Goal: Information Seeking & Learning: Learn about a topic

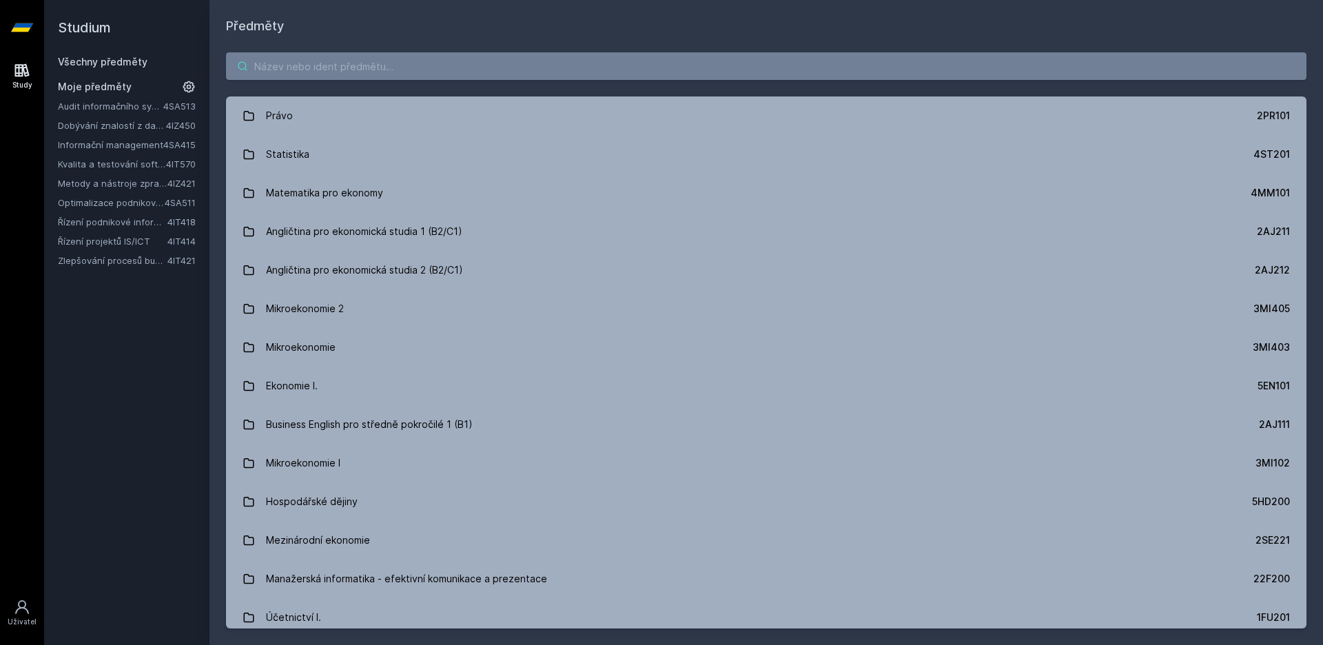
click at [799, 78] on input "search" at bounding box center [766, 66] width 1080 height 28
paste input "4IT485"
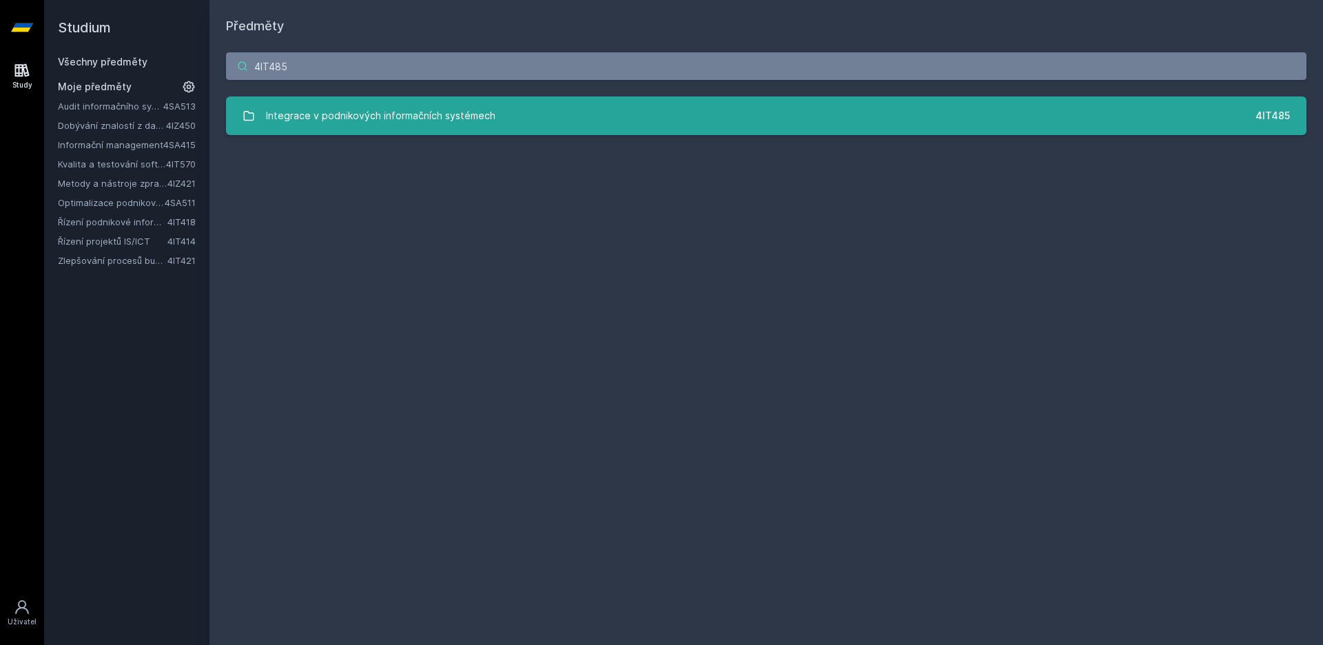
type input "4IT485"
click at [1281, 110] on div "4IT485" at bounding box center [1272, 116] width 34 height 14
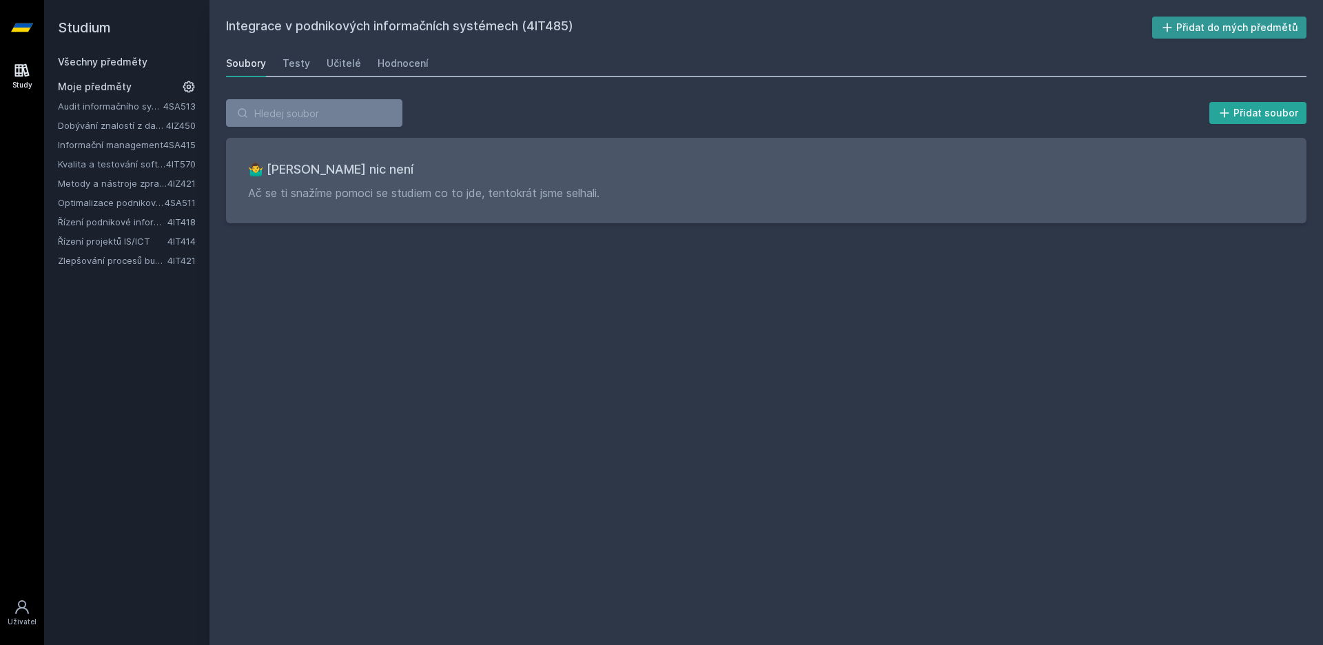
click at [1249, 25] on button "Přidat do mých předmětů" at bounding box center [1229, 28] width 155 height 22
click at [130, 163] on link "Integrace v podnikových informačních systémech" at bounding box center [112, 164] width 108 height 14
click at [188, 92] on icon at bounding box center [189, 87] width 12 height 12
click at [190, 86] on icon at bounding box center [189, 87] width 17 height 17
click at [296, 59] on div "Testy" at bounding box center [296, 63] width 28 height 14
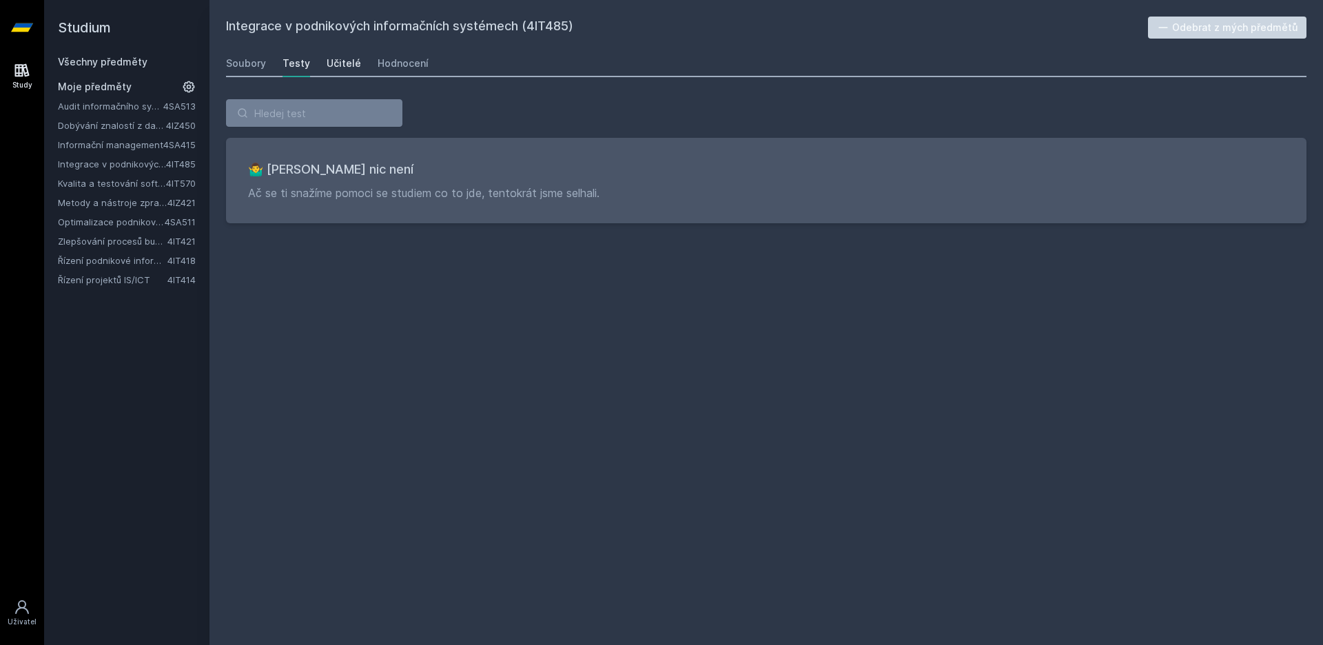
click at [338, 60] on div "Učitelé" at bounding box center [344, 63] width 34 height 14
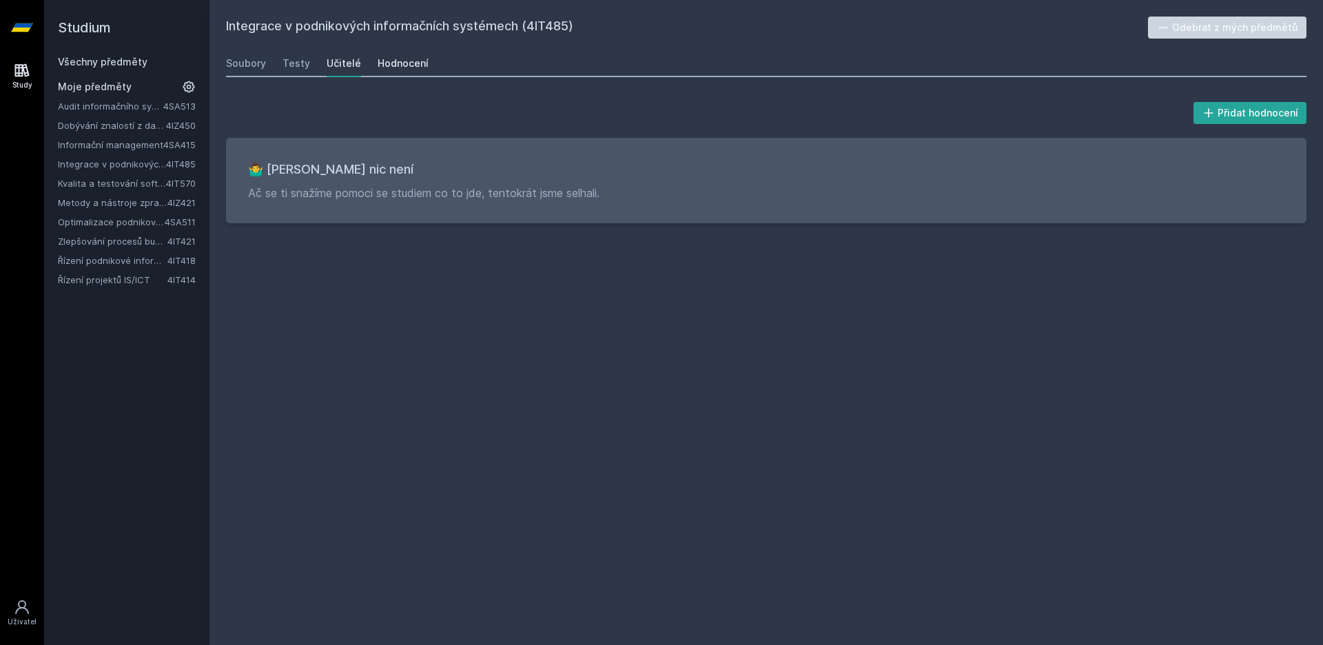
click at [391, 60] on div "Hodnocení" at bounding box center [403, 63] width 51 height 14
click at [251, 65] on div "Soubory" at bounding box center [246, 63] width 40 height 14
